Goal: Task Accomplishment & Management: Complete application form

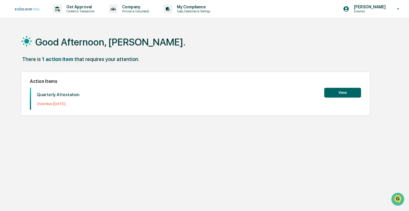
click at [350, 92] on button "View" at bounding box center [342, 93] width 37 height 10
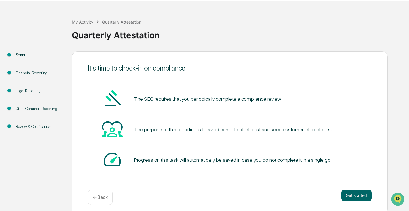
scroll to position [21, 0]
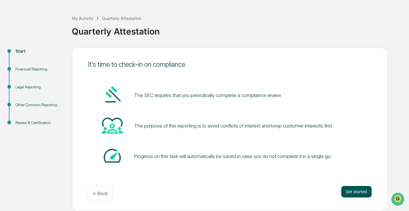
click at [358, 191] on button "Get started" at bounding box center [356, 191] width 30 height 11
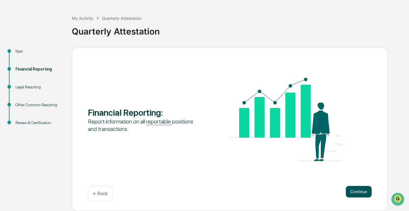
click at [360, 192] on button "Continue" at bounding box center [359, 191] width 26 height 11
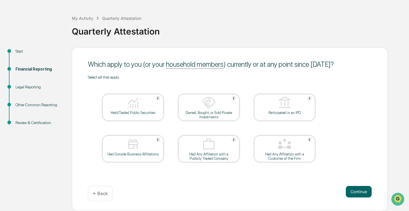
click at [135, 105] on img at bounding box center [133, 103] width 14 height 14
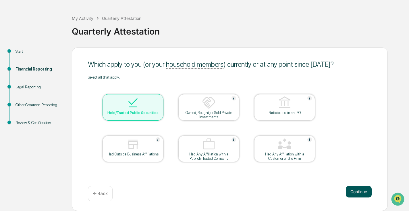
click at [357, 190] on button "Continue" at bounding box center [359, 191] width 26 height 11
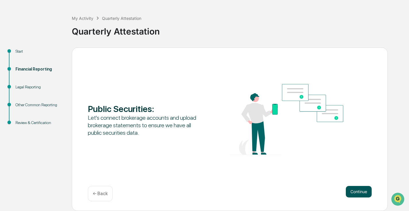
click at [361, 190] on button "Continue" at bounding box center [359, 191] width 26 height 11
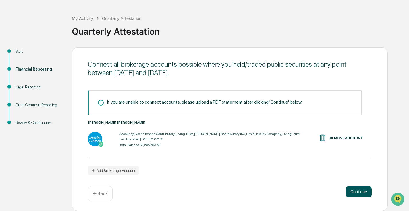
click at [361, 190] on button "Continue" at bounding box center [359, 191] width 26 height 11
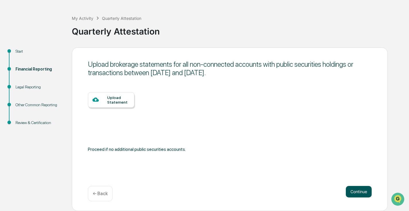
click at [357, 191] on button "Continue" at bounding box center [359, 191] width 26 height 11
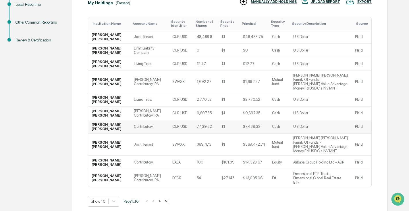
scroll to position [119, 0]
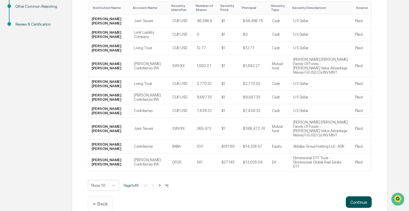
click at [356, 197] on button "Continue" at bounding box center [359, 201] width 26 height 11
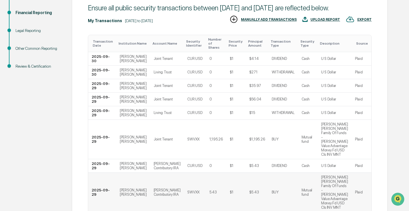
scroll to position [164, 0]
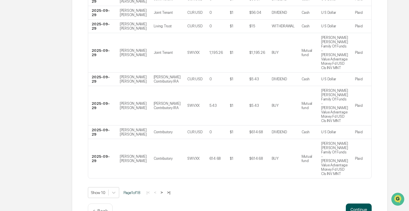
click at [359, 203] on button "Continue" at bounding box center [359, 208] width 26 height 11
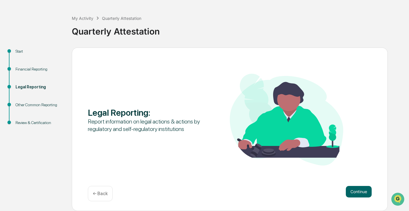
scroll to position [21, 0]
click at [360, 189] on button "Continue" at bounding box center [359, 191] width 26 height 11
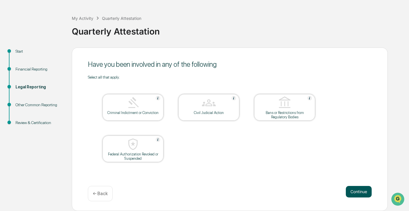
click at [362, 190] on button "Continue" at bounding box center [359, 191] width 26 height 11
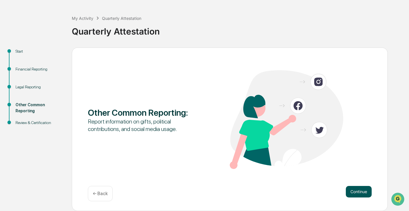
click at [361, 190] on button "Continue" at bounding box center [359, 191] width 26 height 11
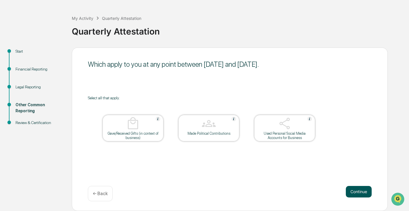
click at [357, 192] on button "Continue" at bounding box center [359, 191] width 26 height 11
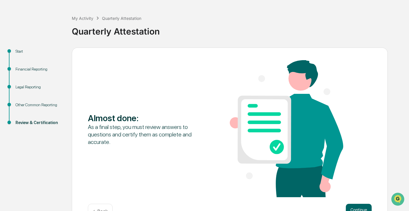
scroll to position [39, 0]
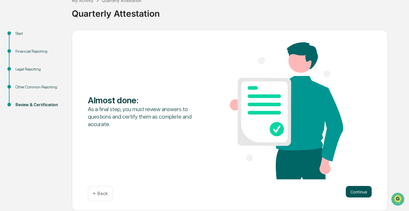
click at [358, 192] on button "Continue" at bounding box center [359, 191] width 26 height 11
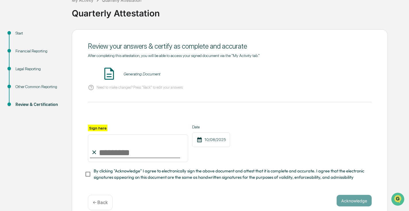
scroll to position [48, 0]
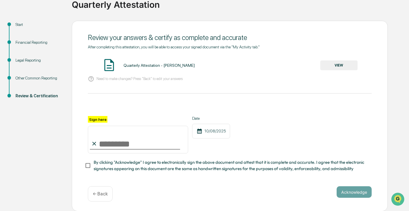
click at [125, 144] on input "Sign here" at bounding box center [138, 140] width 100 height 28
type input "**********"
click at [340, 67] on button "VIEW" at bounding box center [338, 65] width 37 height 10
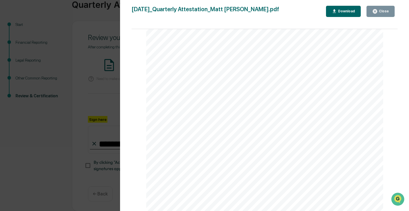
scroll to position [3709, 0]
click at [381, 9] on div "Close" at bounding box center [380, 11] width 17 height 5
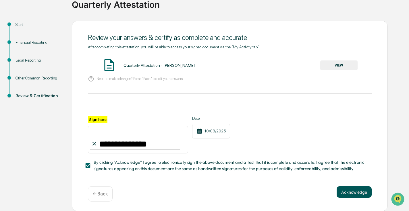
click at [354, 189] on button "Acknowledge" at bounding box center [354, 191] width 35 height 11
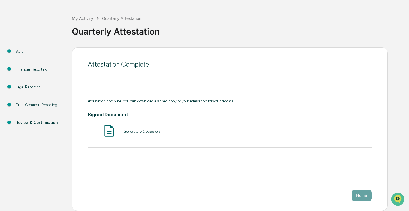
scroll to position [21, 0]
